Goal: Task Accomplishment & Management: Use online tool/utility

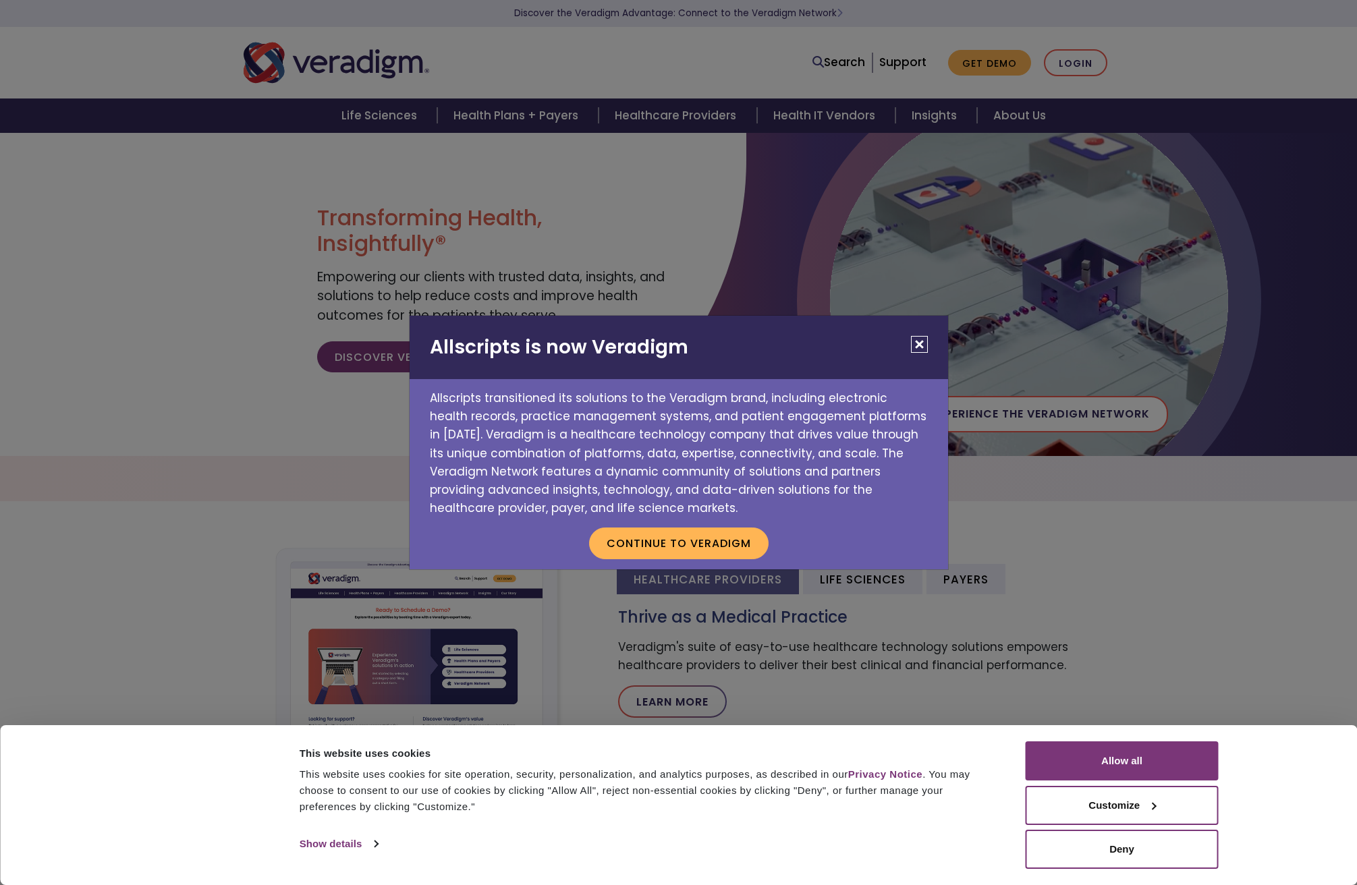
click at [920, 345] on button "Close" at bounding box center [919, 344] width 17 height 17
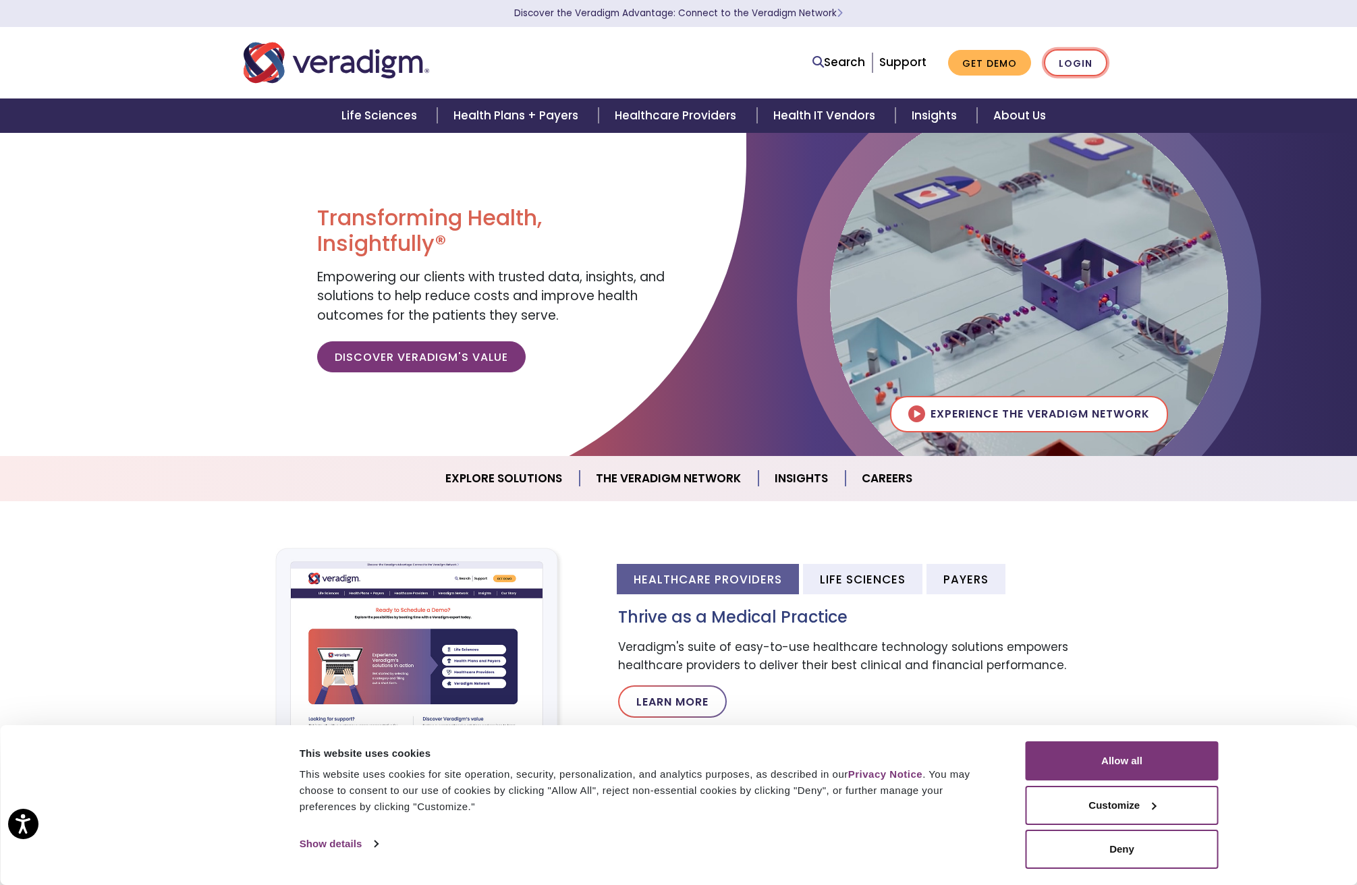
click at [1078, 72] on link "Login" at bounding box center [1075, 63] width 63 height 28
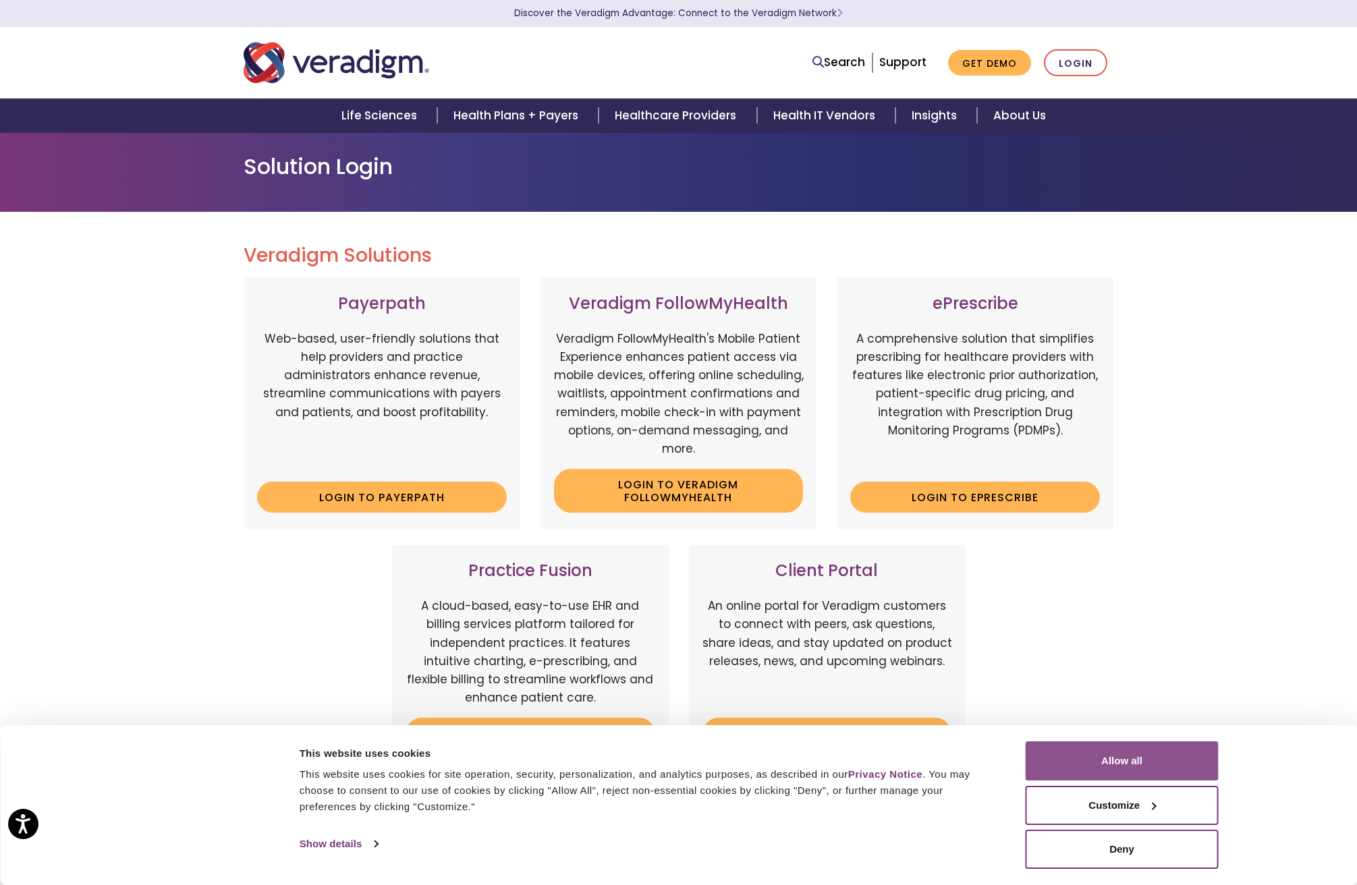
click at [1109, 766] on button "Allow all" at bounding box center [1122, 761] width 193 height 39
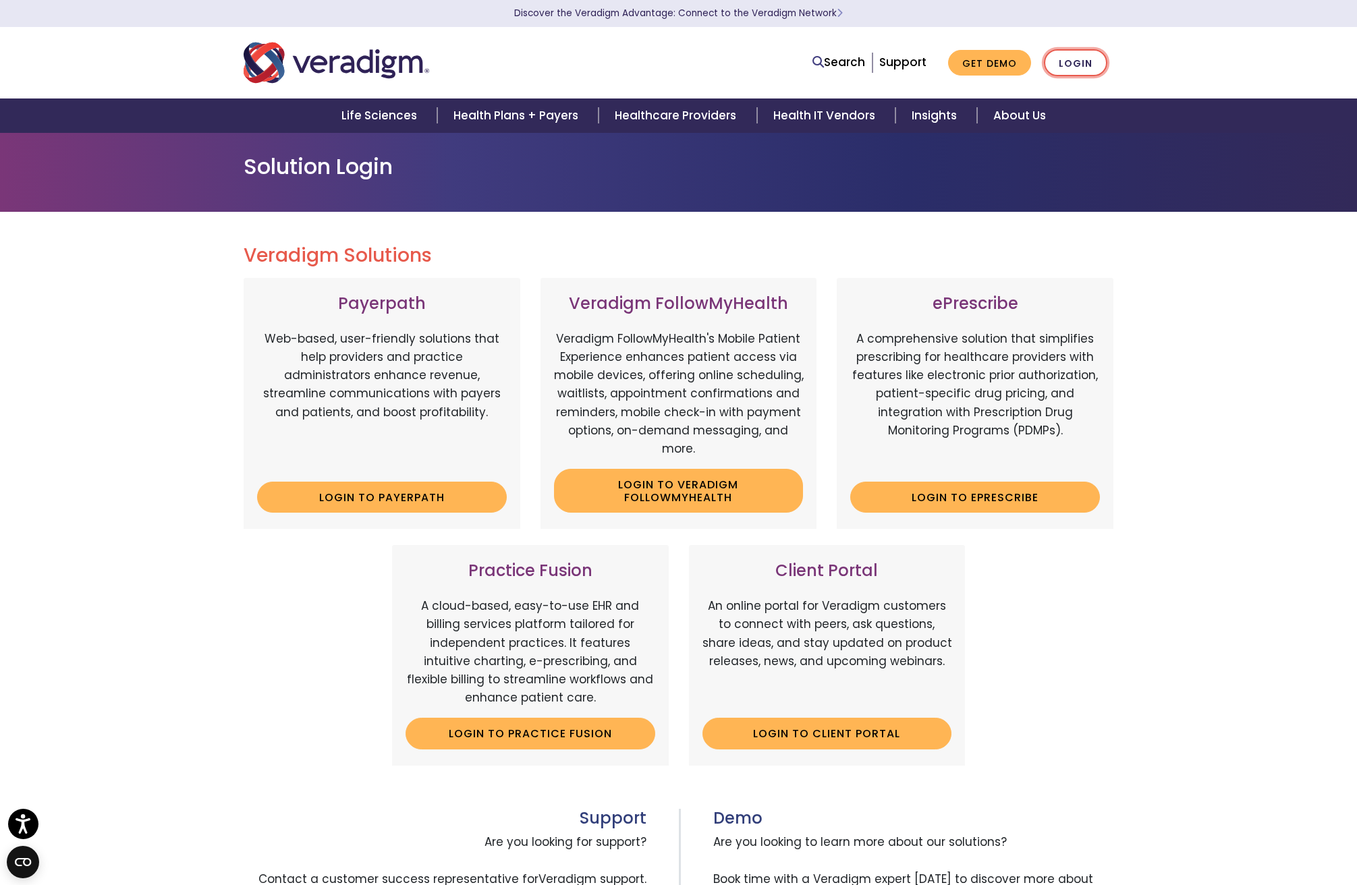
click at [1053, 69] on link "Login" at bounding box center [1075, 63] width 63 height 28
click at [972, 495] on link "Login to ePrescribe" at bounding box center [975, 497] width 250 height 31
click at [1083, 78] on div "Search Support Get Demo Login" at bounding box center [678, 62] width 891 height 45
